Goal: Find specific page/section: Find specific page/section

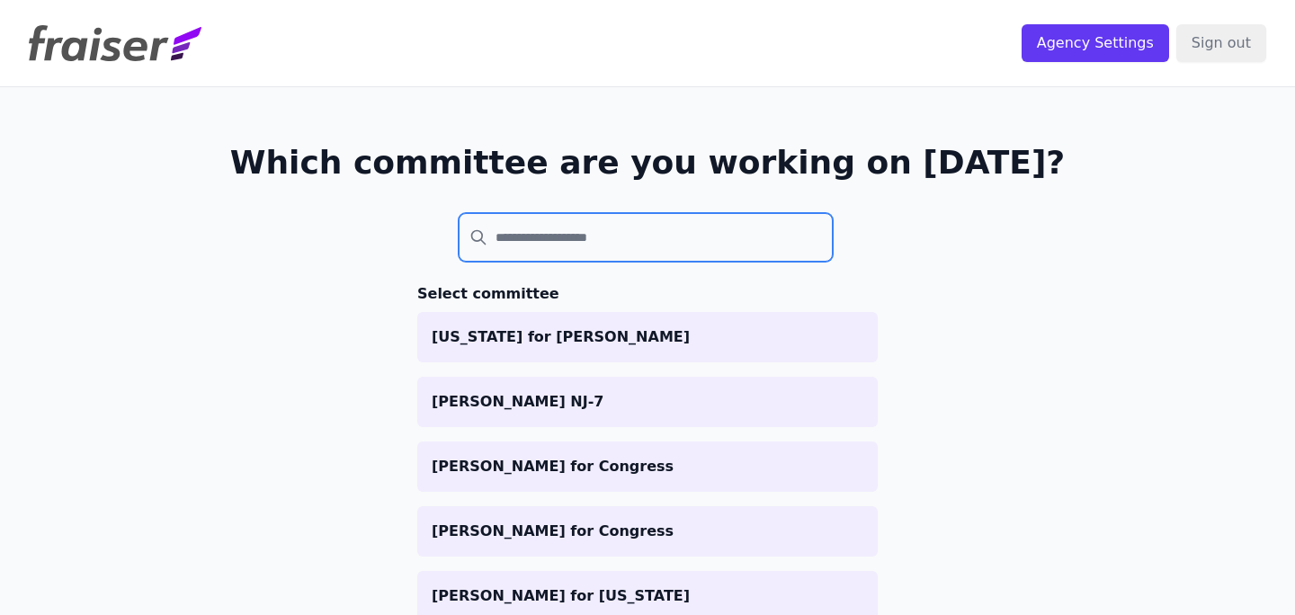
click at [789, 252] on input "search" at bounding box center [646, 237] width 374 height 49
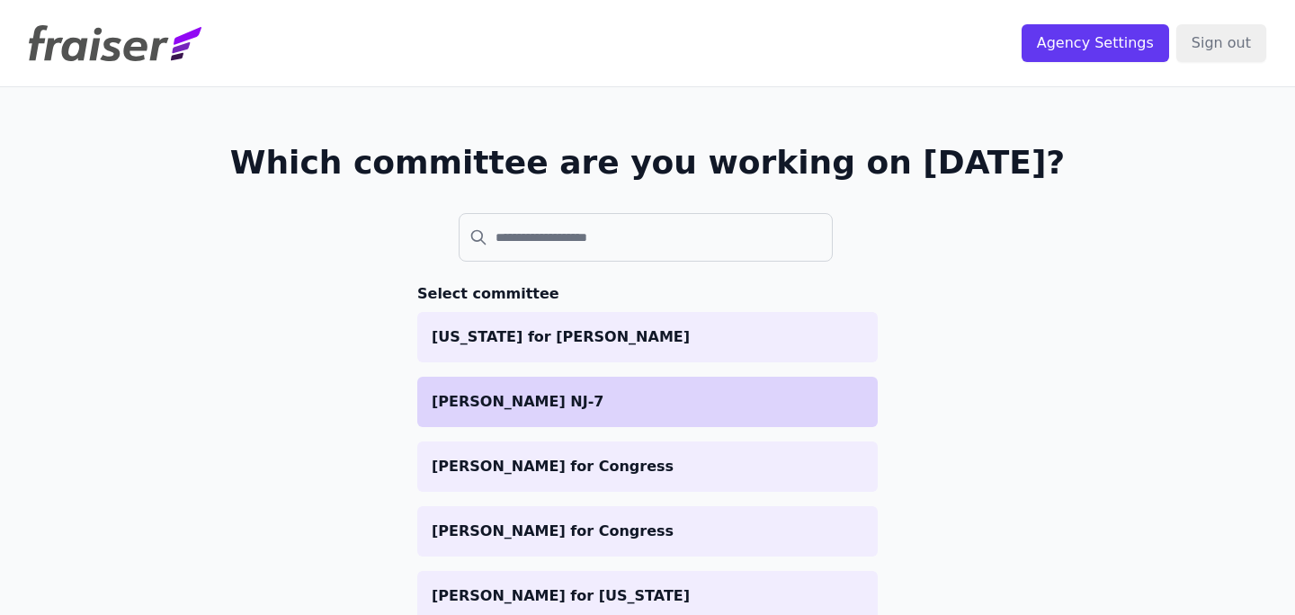
click at [670, 409] on p "[PERSON_NAME] NJ-7" at bounding box center [648, 402] width 432 height 22
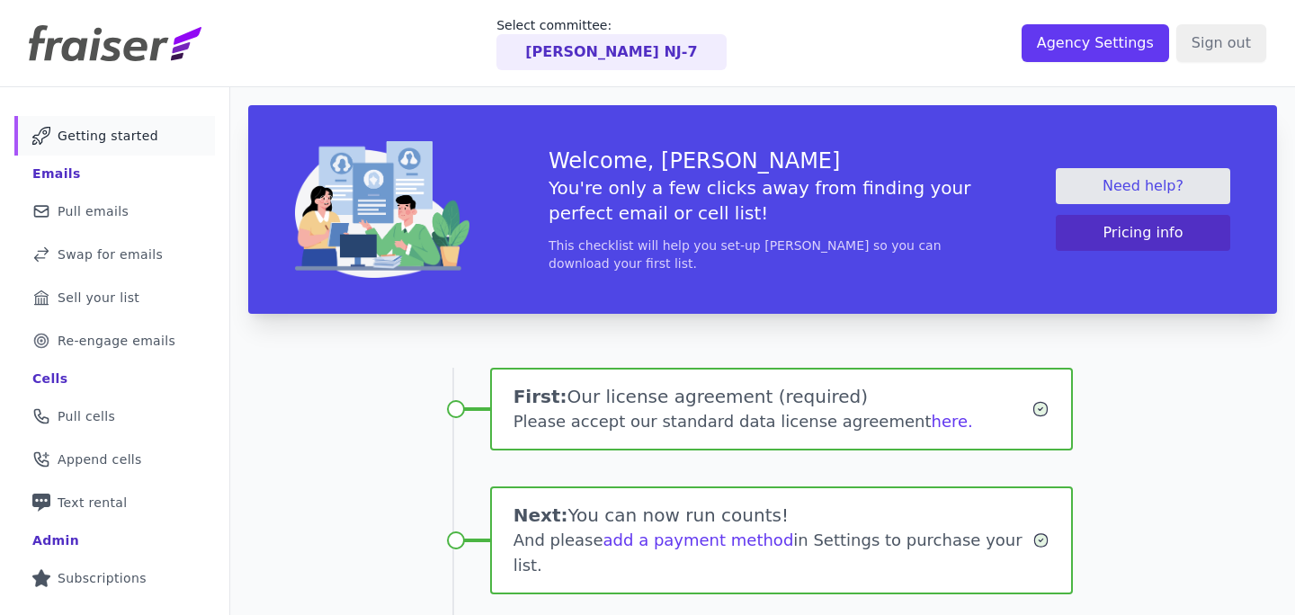
scroll to position [222, 0]
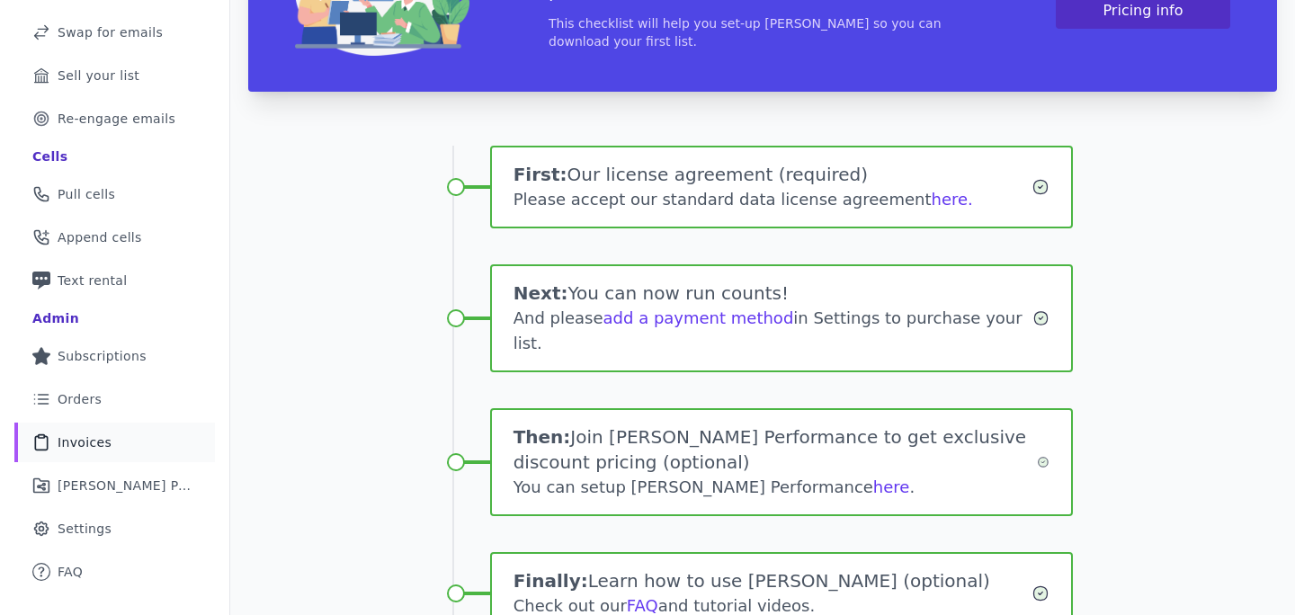
click at [103, 434] on span "Invoices" at bounding box center [85, 442] width 54 height 18
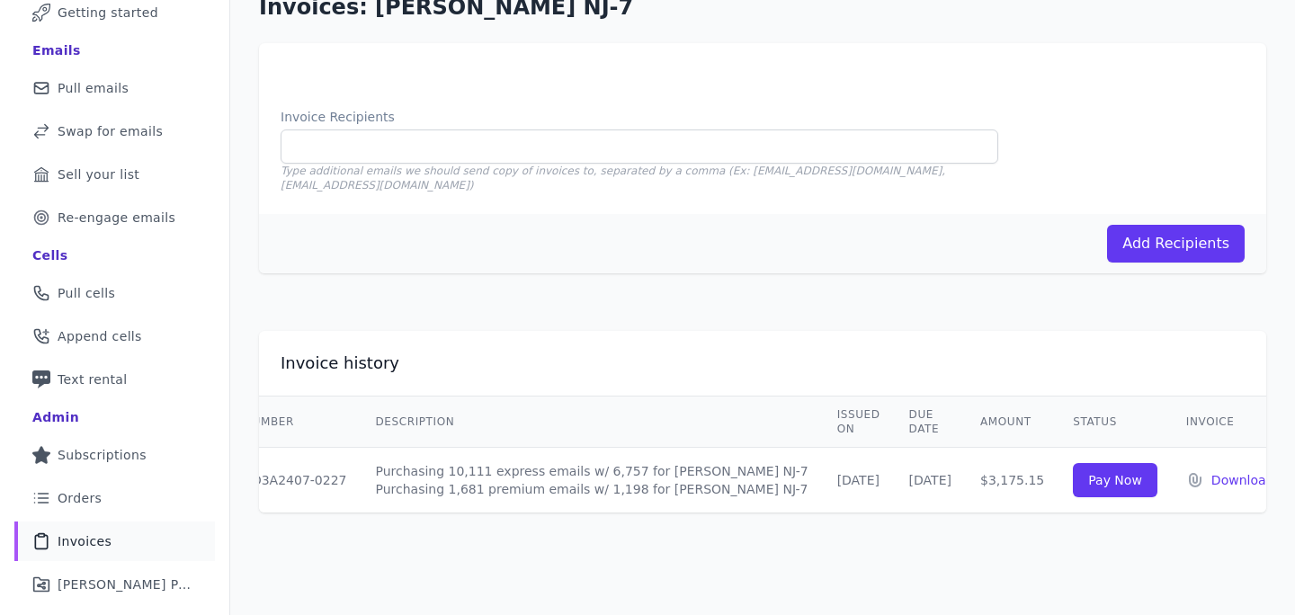
scroll to position [42, 0]
